Goal: Navigation & Orientation: Go to known website

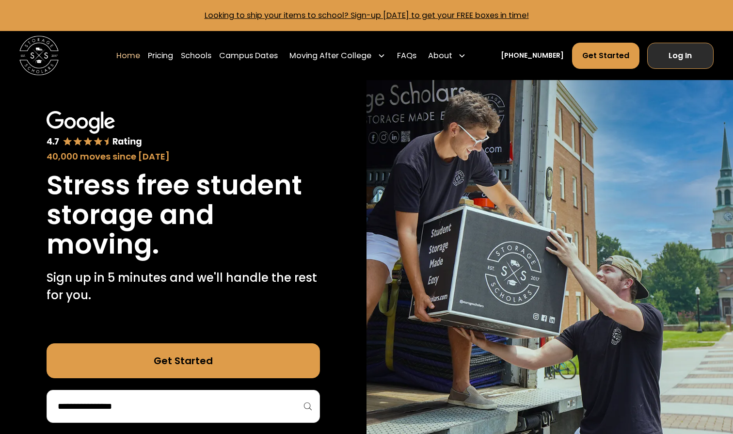
click at [676, 53] on link "Log In" at bounding box center [680, 56] width 66 height 26
click at [678, 61] on link "Log In" at bounding box center [680, 56] width 66 height 26
click at [678, 55] on link "Log In" at bounding box center [680, 56] width 66 height 26
